Goal: Information Seeking & Learning: Learn about a topic

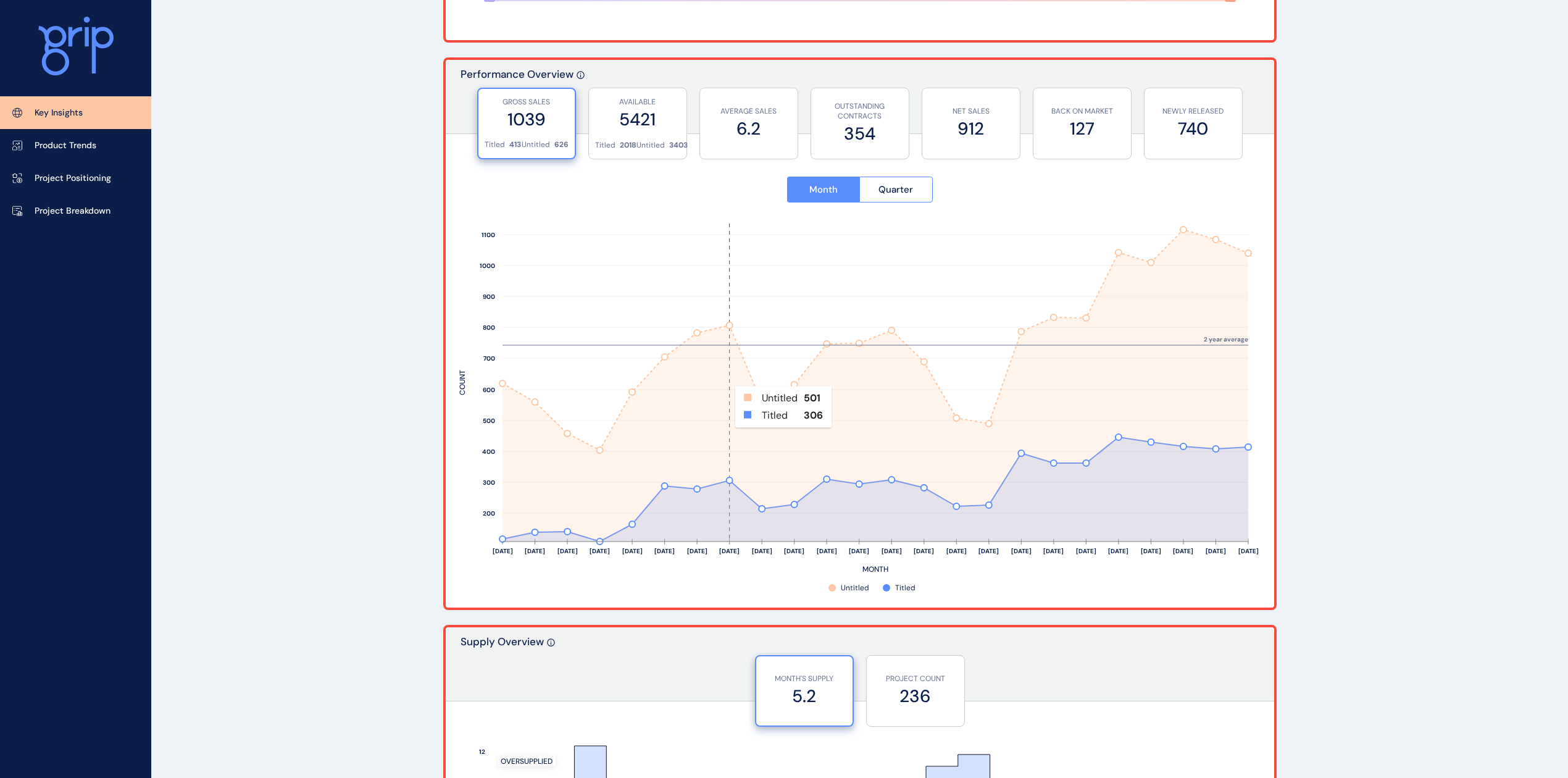
scroll to position [658, 0]
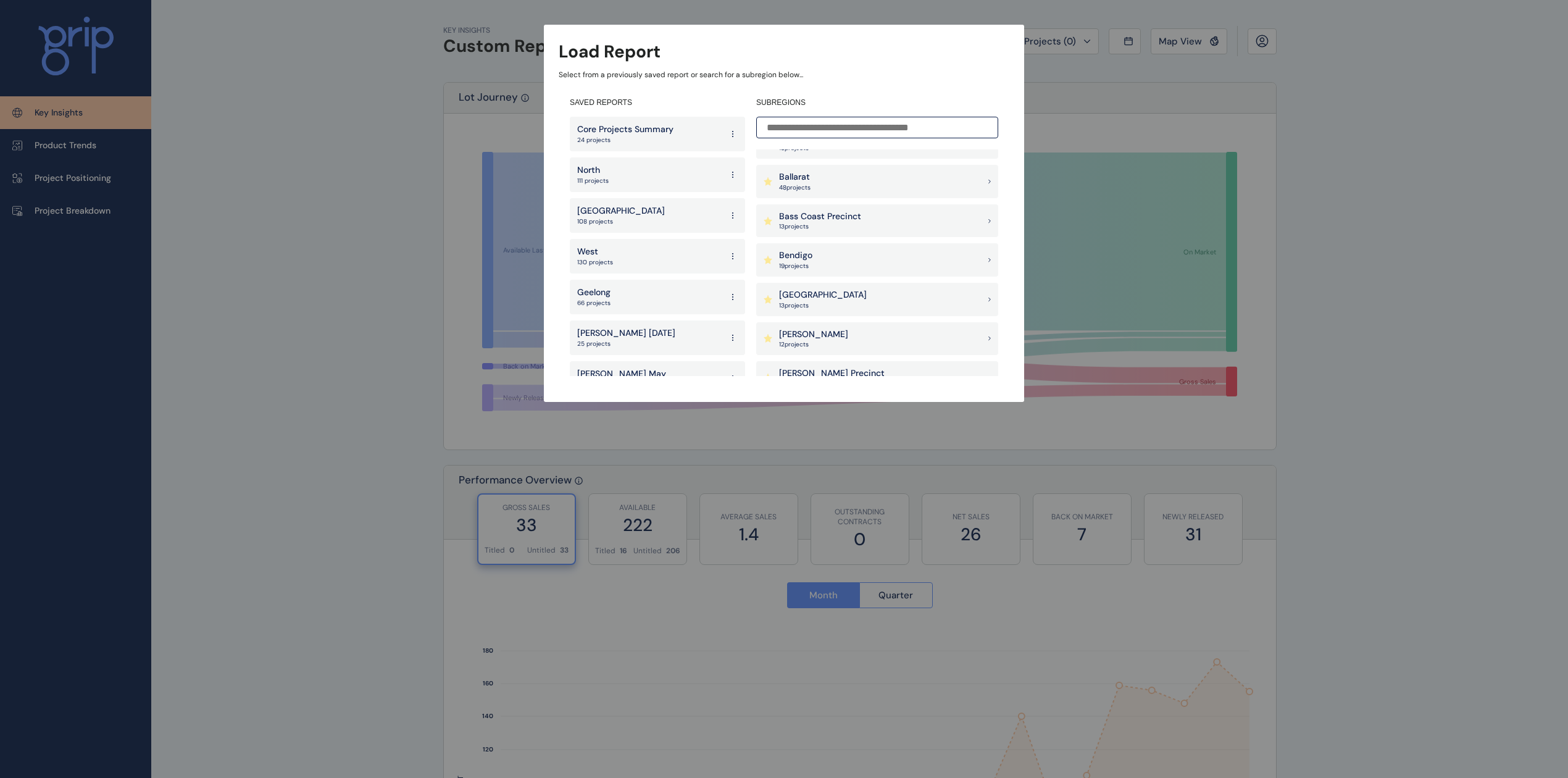
scroll to position [247, 0]
click at [827, 271] on p "Clyde Precinct" at bounding box center [832, 267] width 106 height 12
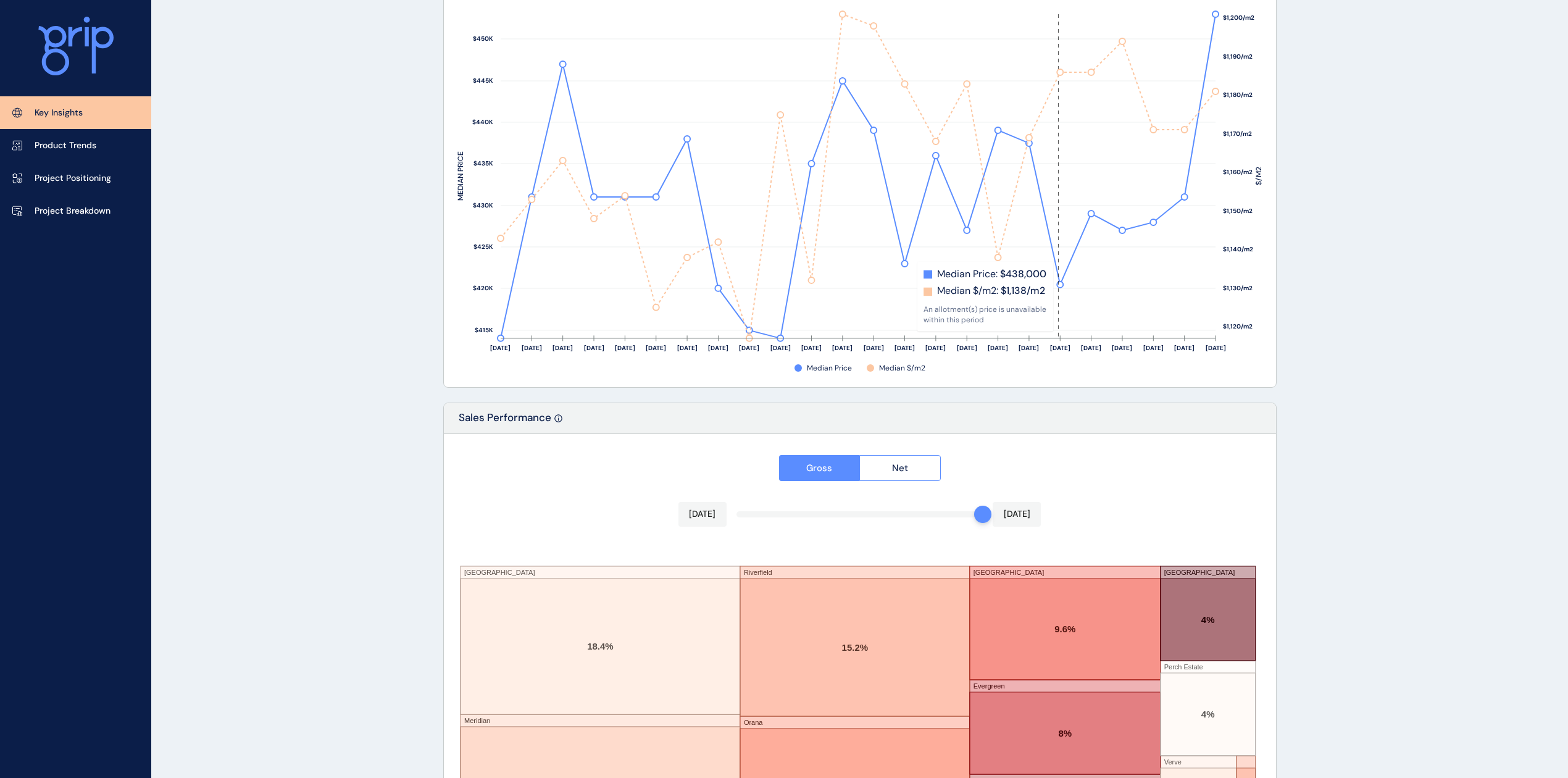
scroll to position [1659, 0]
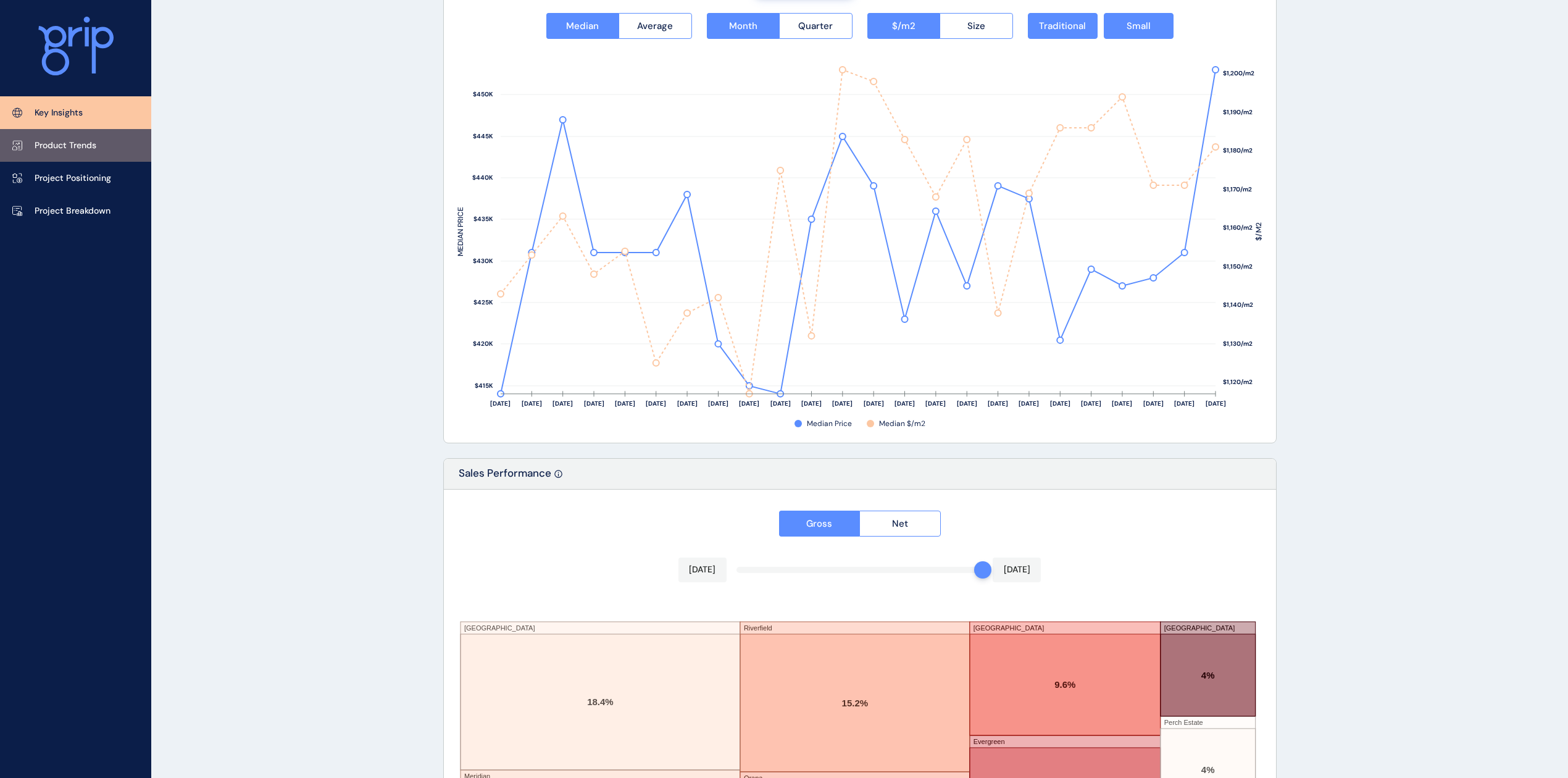
click at [71, 148] on p "Product Trends" at bounding box center [65, 145] width 62 height 12
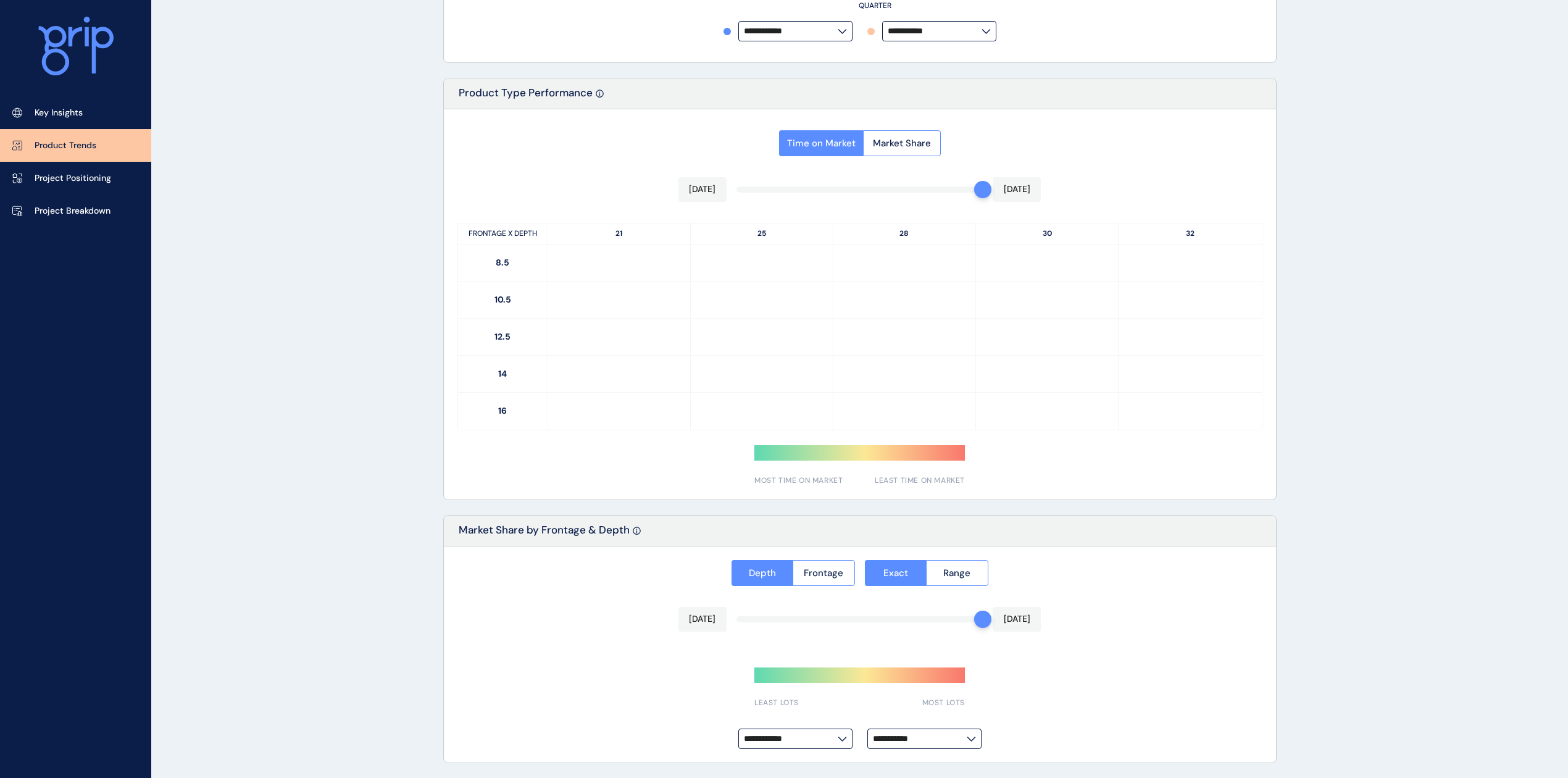
type input "**********"
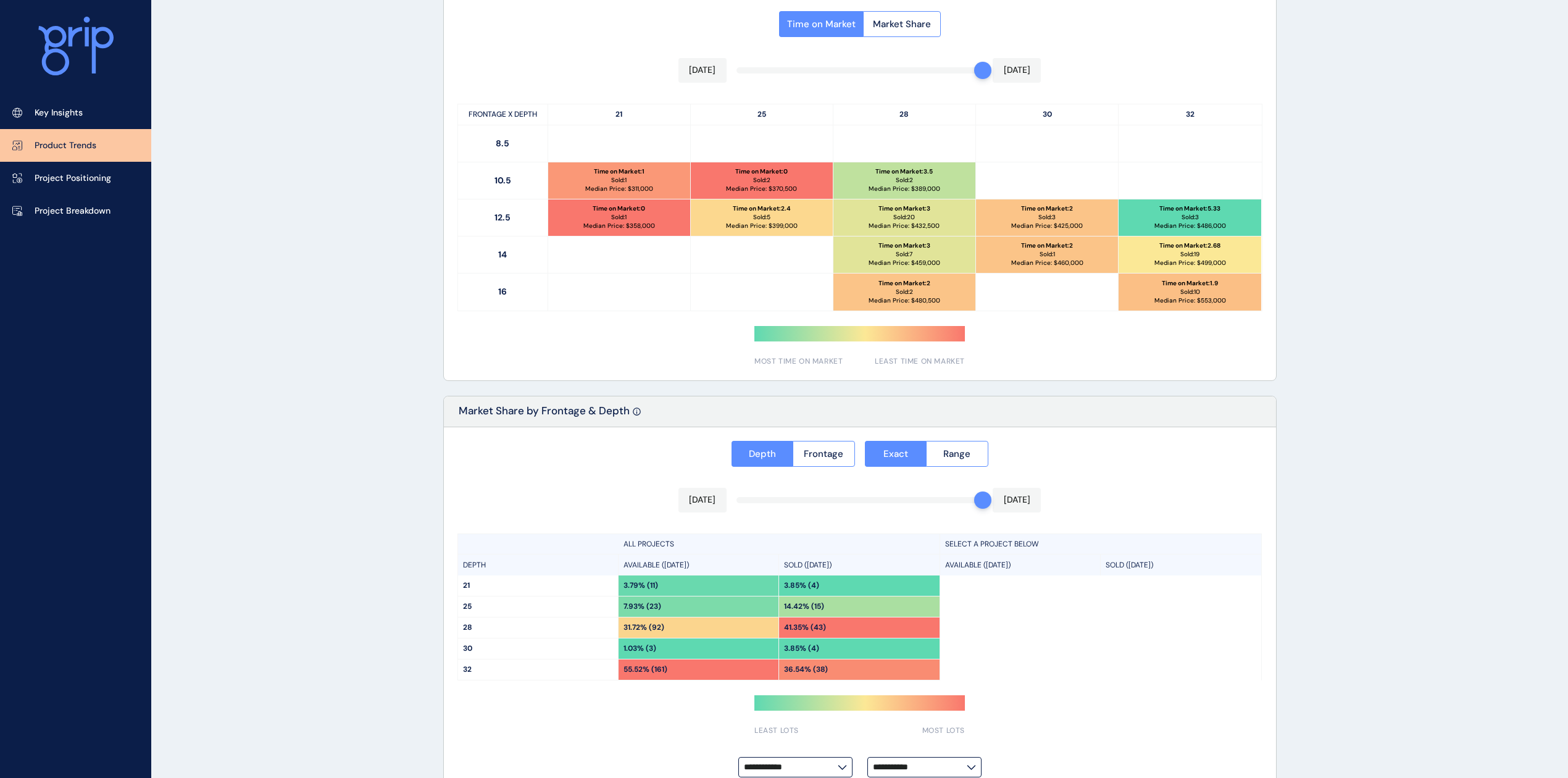
scroll to position [587, 0]
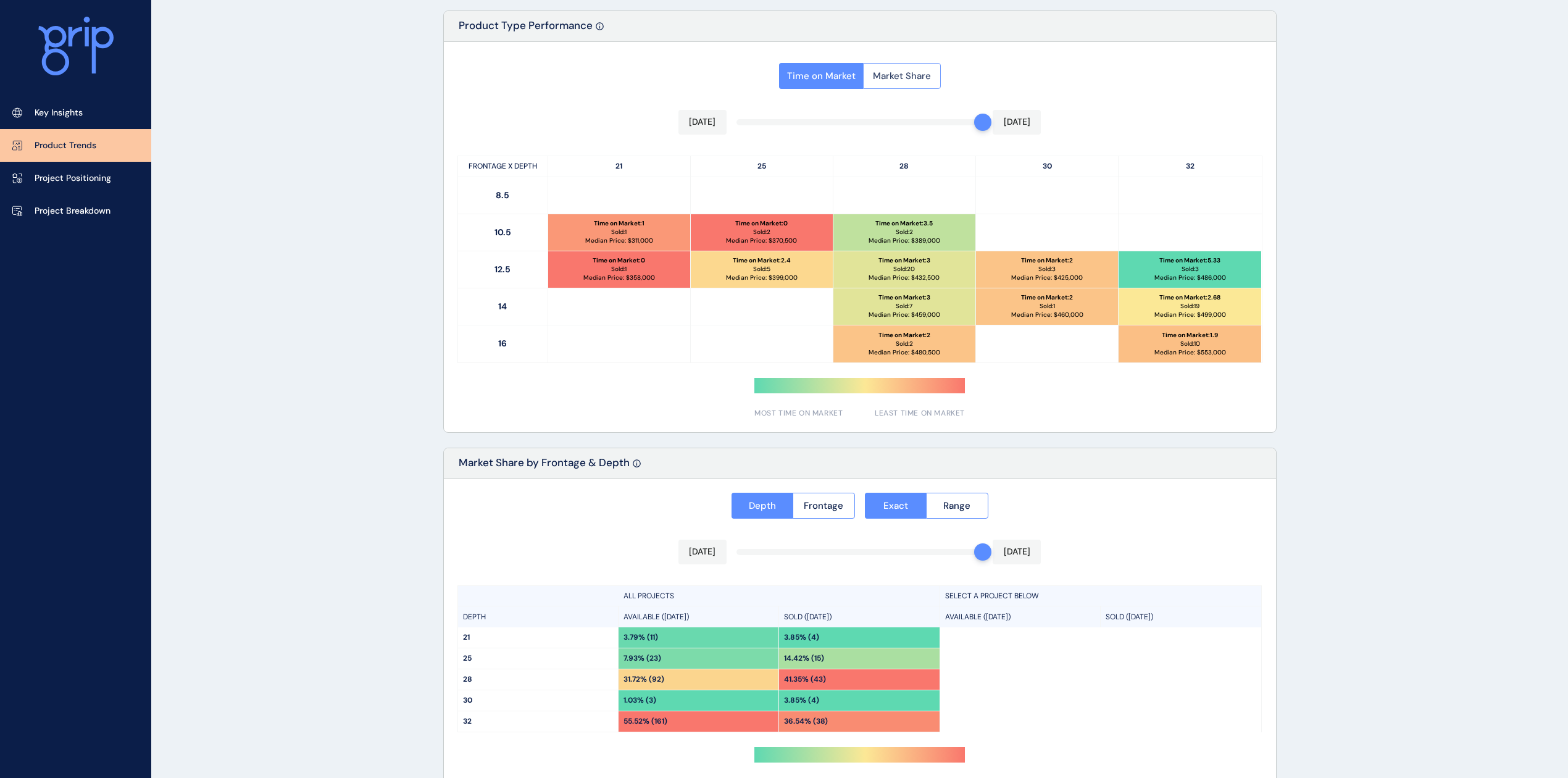
click at [915, 77] on span "Market Share" at bounding box center [902, 75] width 58 height 12
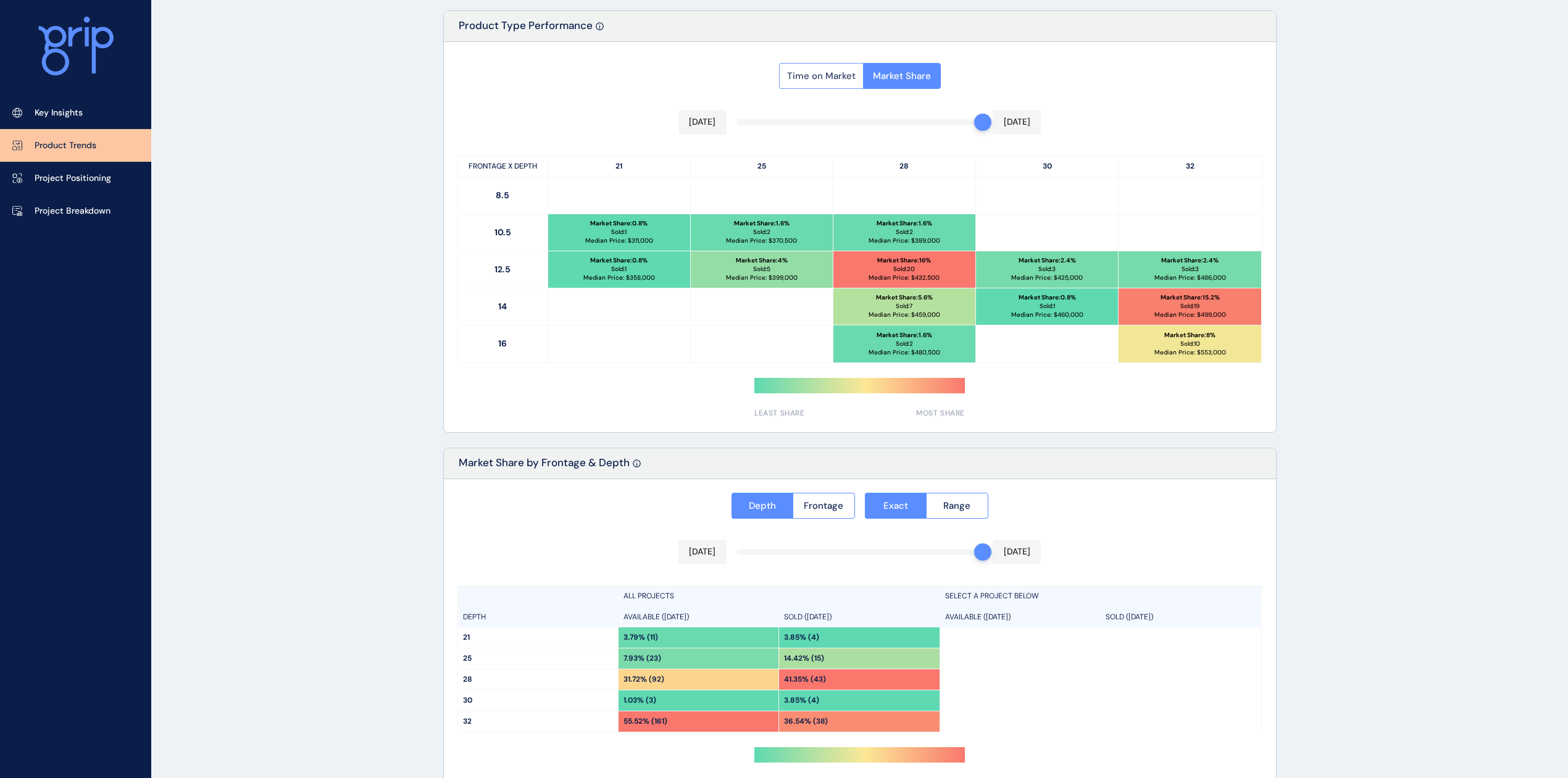
click at [822, 68] on button "Time on Market" at bounding box center [821, 76] width 84 height 26
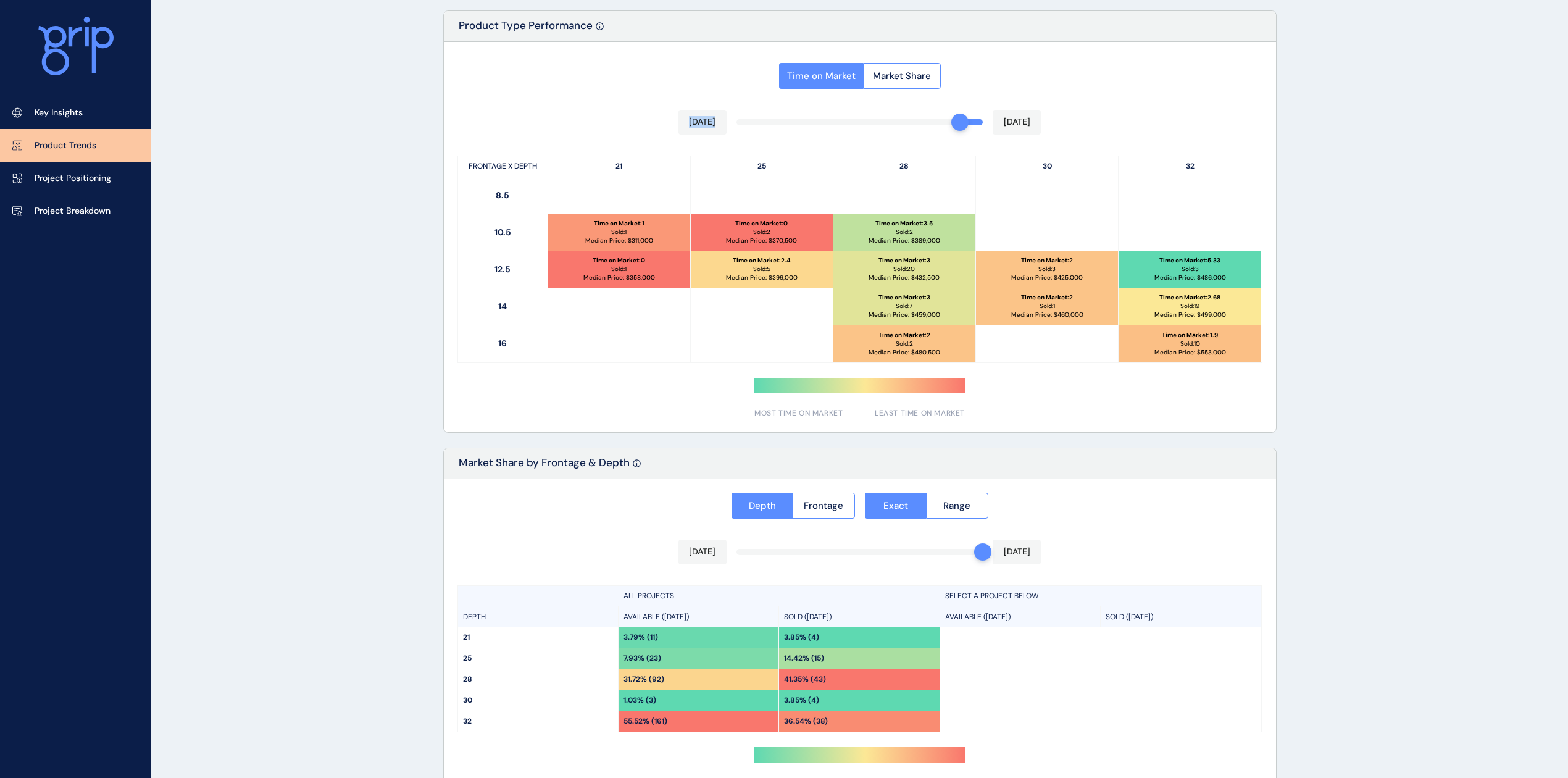
drag, startPoint x: 971, startPoint y: 123, endPoint x: 964, endPoint y: 123, distance: 7.0
click at [950, 123] on div "Time on Market Market Share Aug 2025 Sep 2025 FRONTAGE X DEPTH 21 25 28 30 32 8…" at bounding box center [860, 236] width 833 height 390
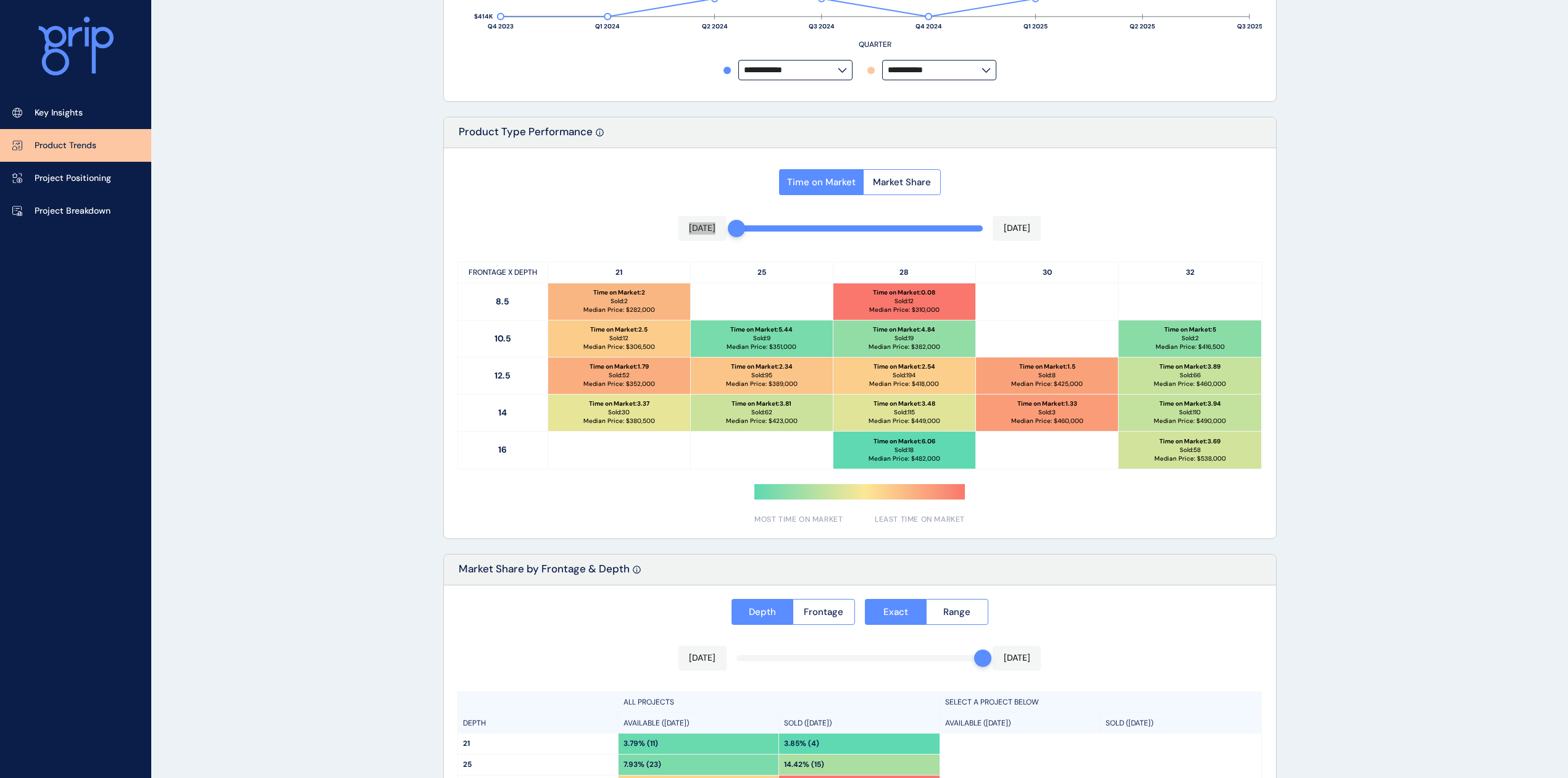
scroll to position [339, 0]
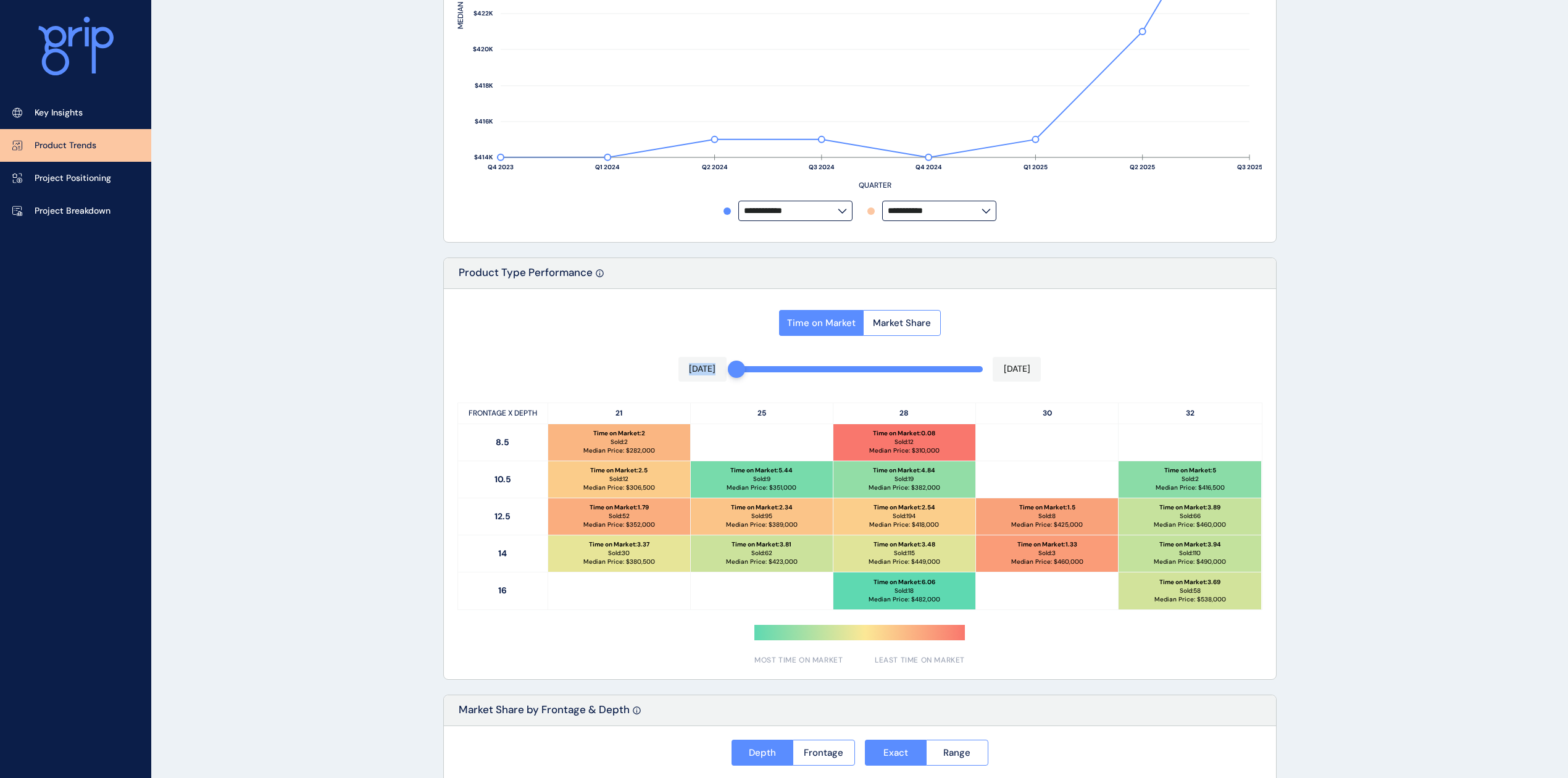
drag, startPoint x: 50, startPoint y: 112, endPoint x: 139, endPoint y: 147, distance: 95.6
click at [50, 112] on p "Key Insights" at bounding box center [58, 112] width 48 height 12
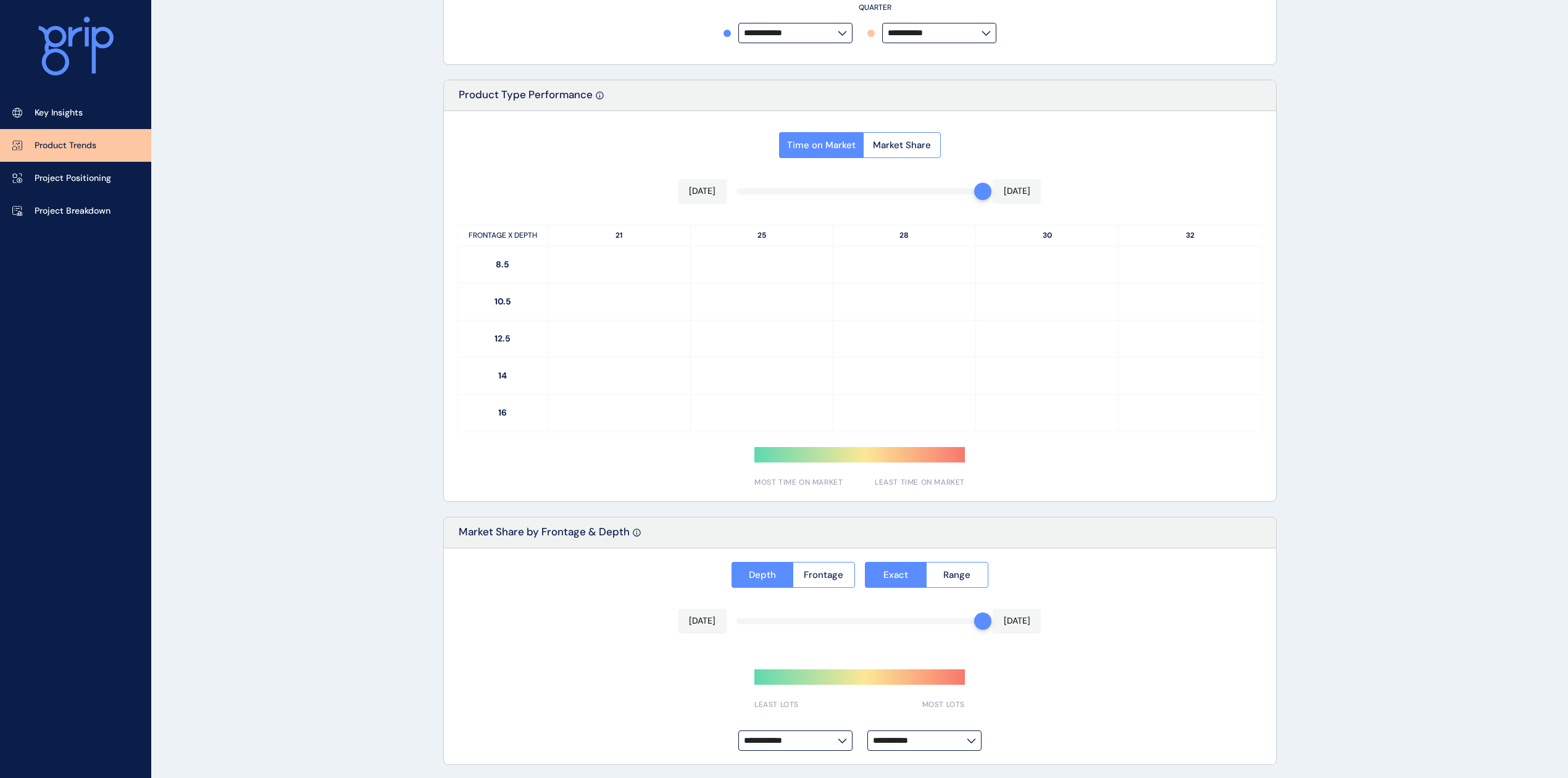
type input "**********"
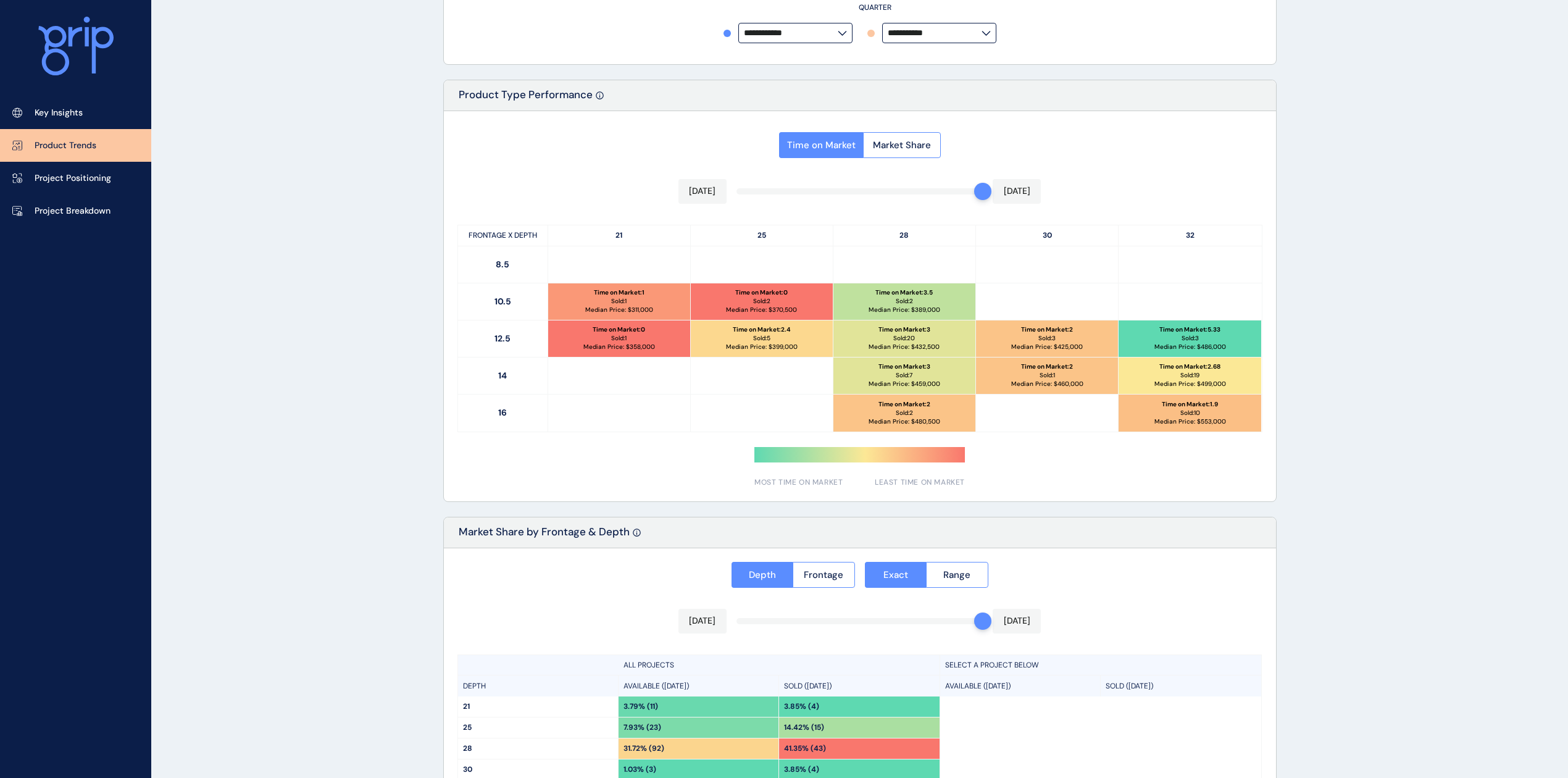
scroll to position [521, 0]
